Goal: Check status: Check status

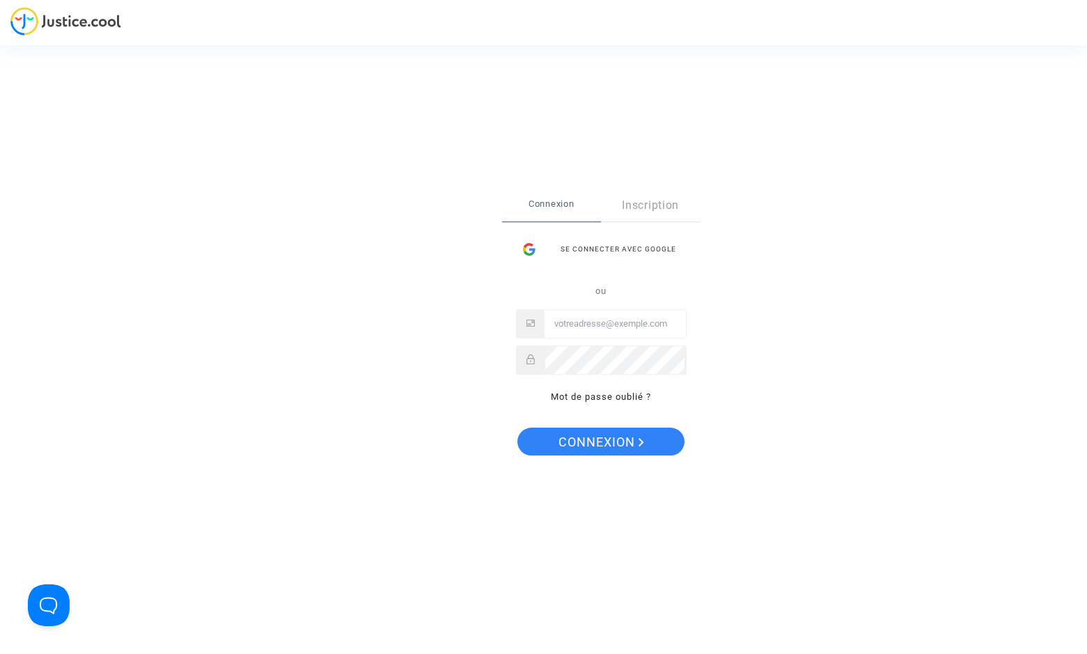
type input "[EMAIL_ADDRESS][DOMAIN_NAME]"
click at [598, 448] on span "Connexion" at bounding box center [601, 441] width 86 height 29
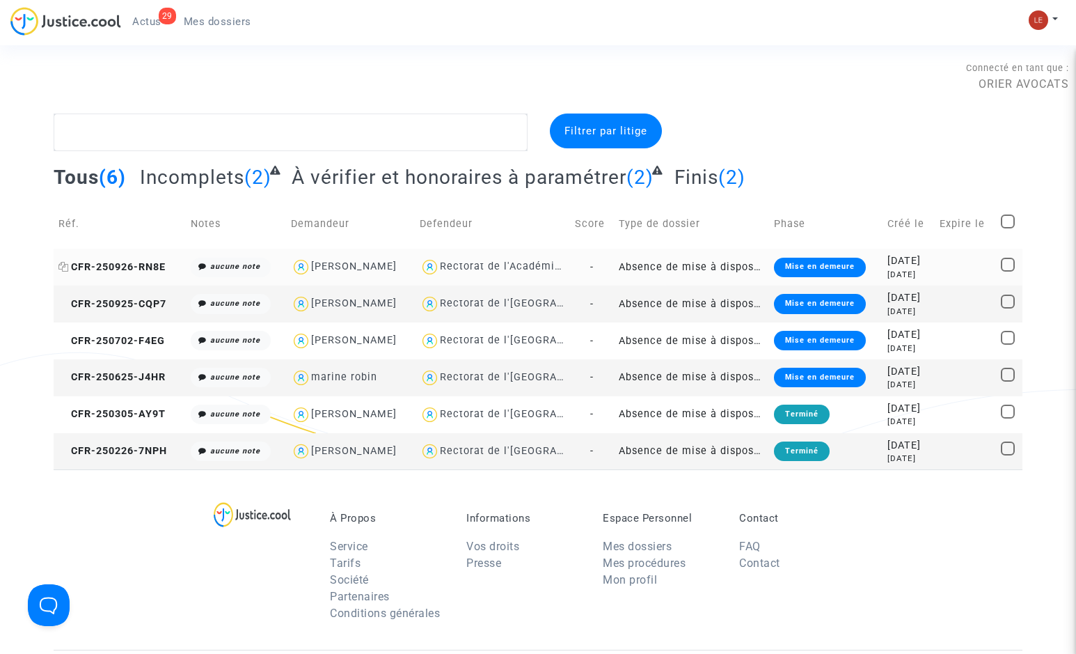
click at [102, 264] on span "CFR-250926-RN8E" at bounding box center [111, 267] width 107 height 12
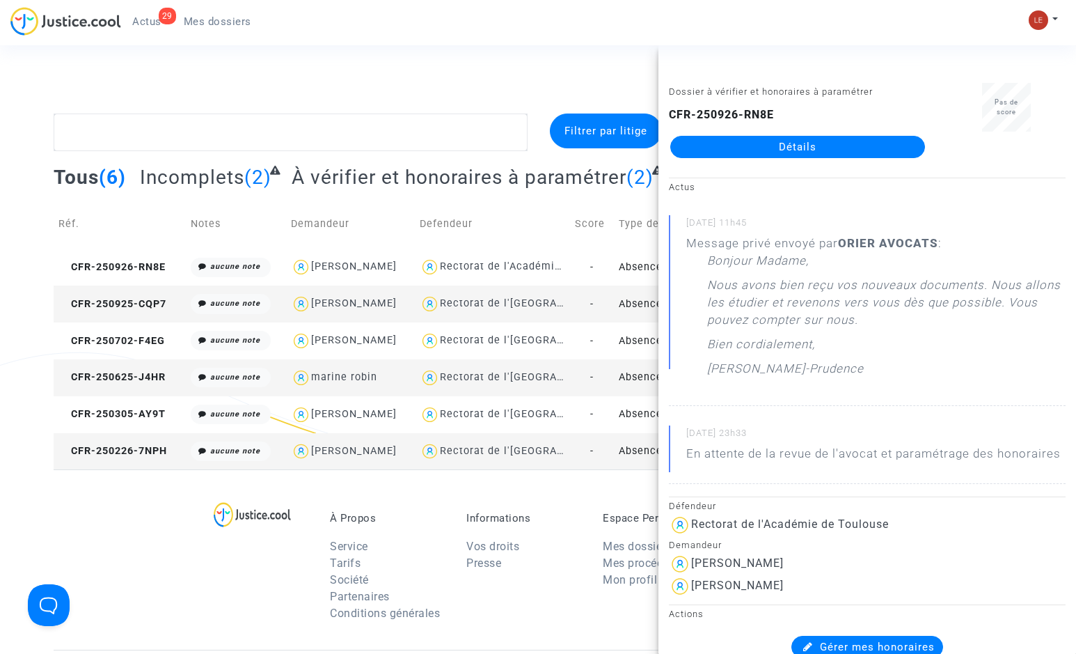
click at [789, 143] on link "Détails" at bounding box center [797, 147] width 255 height 22
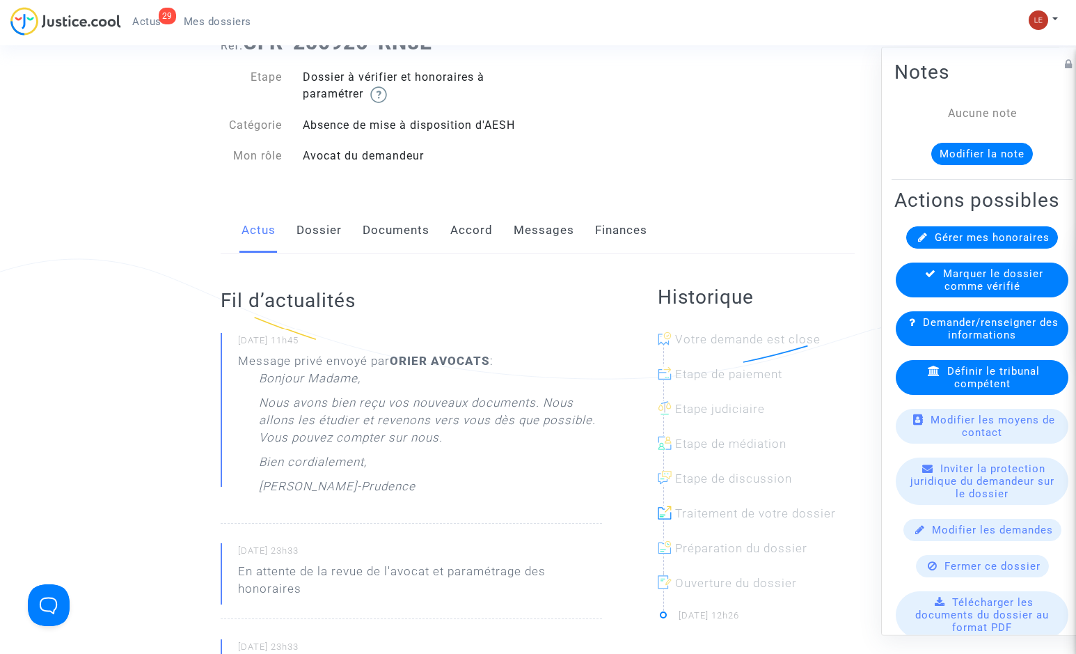
scroll to position [70, 0]
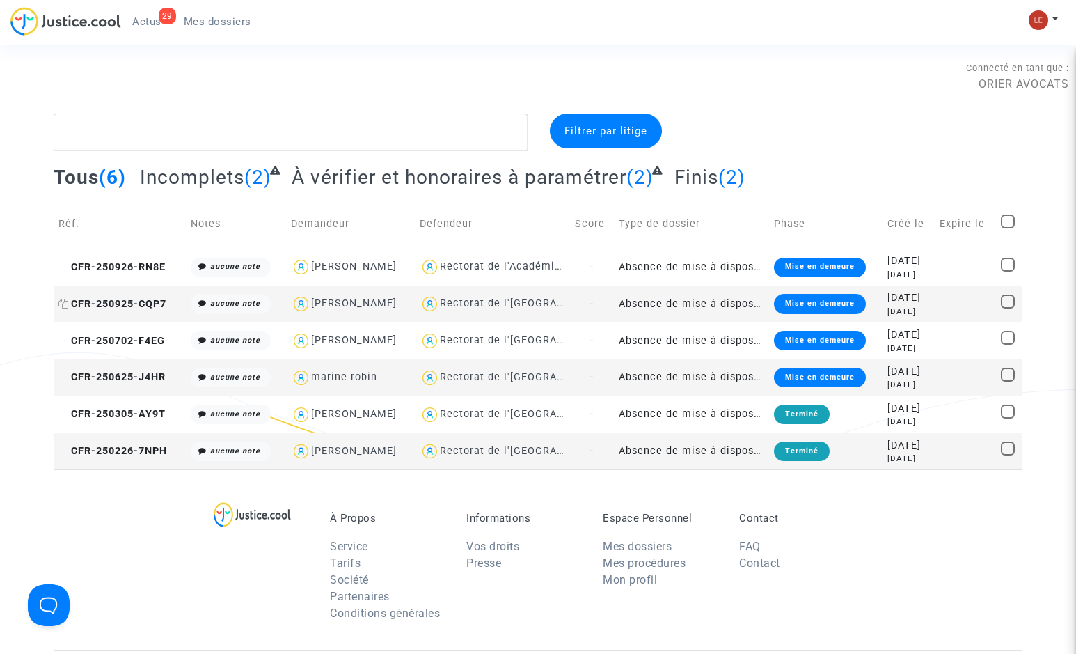
click at [117, 308] on span "CFR-250925-CQP7" at bounding box center [112, 304] width 108 height 12
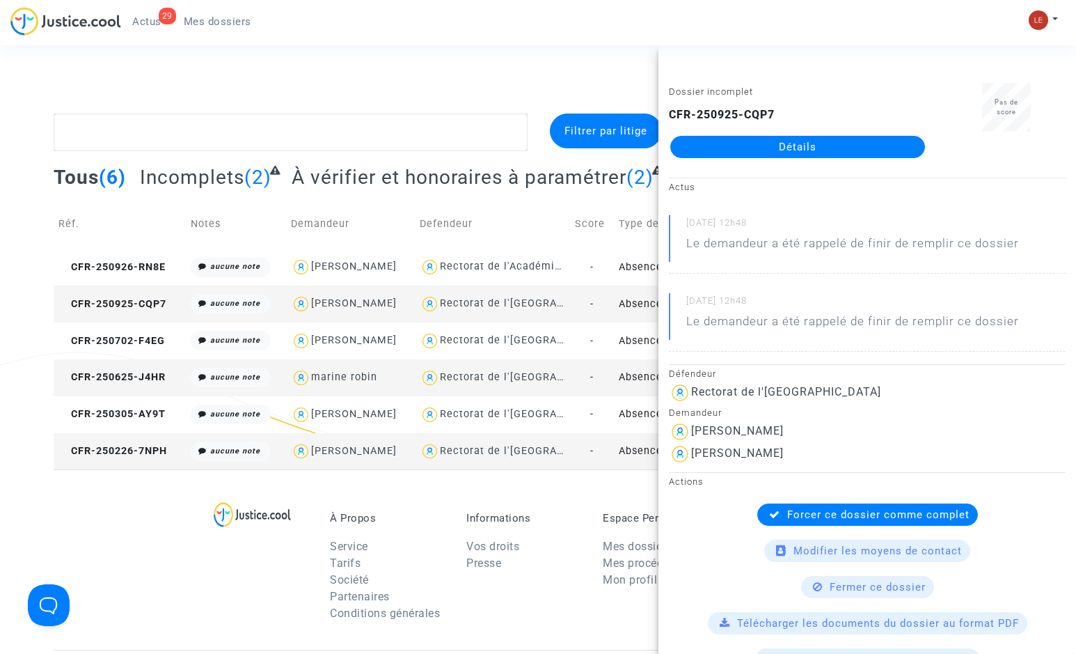
click at [473, 73] on div "Connecté en tant que : ORIER AVOCATS" at bounding box center [534, 75] width 1069 height 33
